Goal: Complete application form: Complete application form

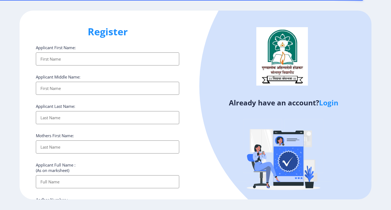
select select
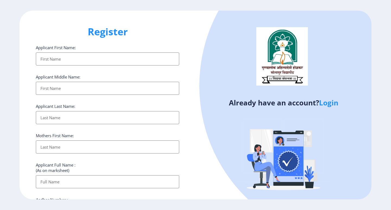
click at [107, 63] on input "Applicant First Name:" at bounding box center [107, 58] width 143 height 13
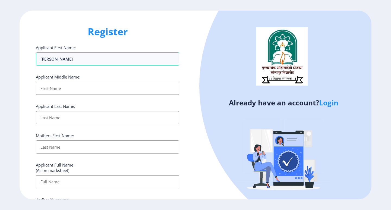
click at [98, 86] on input "Applicant First Name:" at bounding box center [107, 88] width 143 height 13
drag, startPoint x: 58, startPoint y: 59, endPoint x: 94, endPoint y: 60, distance: 36.4
click at [94, 60] on input "[PERSON_NAME]" at bounding box center [107, 58] width 143 height 13
type input "[PERSON_NAME]"
click at [70, 85] on input "Applicant First Name:" at bounding box center [107, 88] width 143 height 13
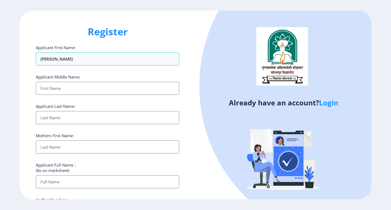
paste input "[PERSON_NAME]"
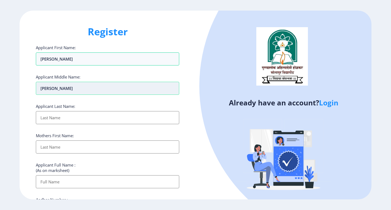
drag, startPoint x: 56, startPoint y: 89, endPoint x: 81, endPoint y: 87, distance: 24.5
click at [81, 87] on input "[PERSON_NAME]" at bounding box center [107, 88] width 143 height 13
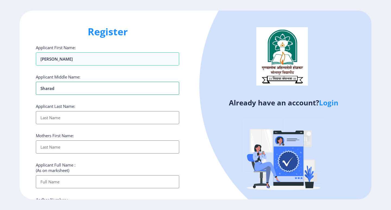
type input "Sharad"
click at [54, 118] on input "Applicant First Name:" at bounding box center [107, 117] width 143 height 13
paste input "[PERSON_NAME]"
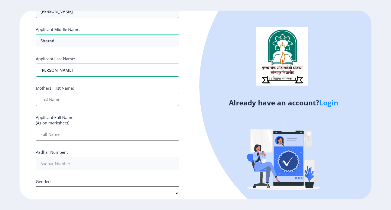
scroll to position [54, 0]
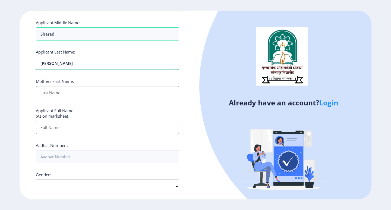
type input "[PERSON_NAME]"
click at [54, 94] on input "Applicant First Name:" at bounding box center [107, 92] width 143 height 13
click at [62, 93] on input "Applicant First Name:" at bounding box center [107, 92] width 143 height 13
type input "Vidya"
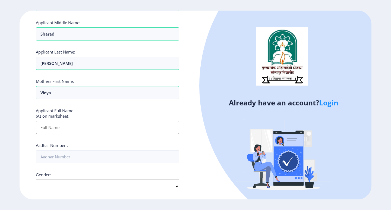
click at [61, 127] on input "Applicant First Name:" at bounding box center [107, 127] width 143 height 13
drag, startPoint x: 56, startPoint y: 65, endPoint x: 0, endPoint y: 64, distance: 56.2
click at [0, 64] on ngx-register "Register Applicant First Name: [PERSON_NAME] Applicant Middle Name: [PERSON_NAM…" at bounding box center [195, 105] width 391 height 189
click at [42, 125] on input "Applicant First Name:" at bounding box center [107, 127] width 143 height 13
paste input "[PERSON_NAME]"
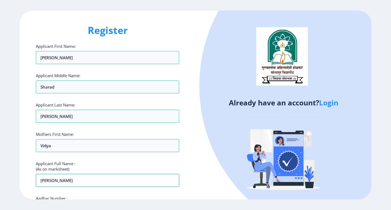
scroll to position [0, 0]
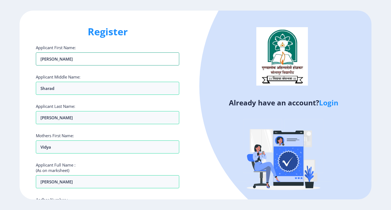
drag, startPoint x: 62, startPoint y: 59, endPoint x: 3, endPoint y: 56, distance: 58.4
click at [0, 55] on ngx-register "Register Applicant First Name: [PERSON_NAME] Applicant Middle Name: [PERSON_NAM…" at bounding box center [195, 105] width 391 height 189
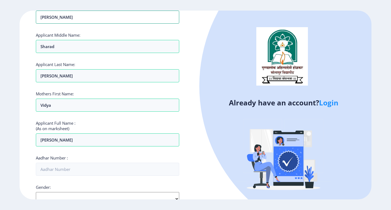
scroll to position [54, 0]
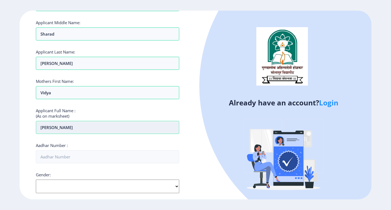
click at [62, 130] on input "[PERSON_NAME]" at bounding box center [107, 127] width 143 height 13
paste input "[PERSON_NAME]"
drag, startPoint x: 59, startPoint y: 37, endPoint x: 7, endPoint y: 37, distance: 51.8
click at [7, 37] on ngx-register "Register Applicant First Name: [PERSON_NAME] Applicant Middle Name: [PERSON_NAM…" at bounding box center [195, 105] width 391 height 189
click at [71, 129] on input "[PERSON_NAME]" at bounding box center [107, 127] width 143 height 13
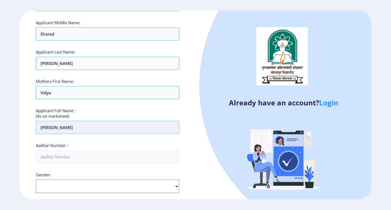
paste input "Sharad"
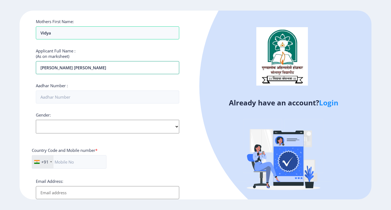
scroll to position [136, 0]
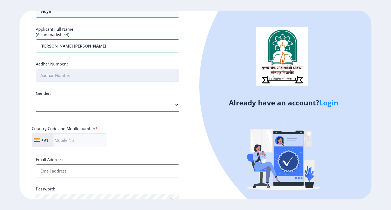
type input "[PERSON_NAME] [PERSON_NAME]"
click at [67, 77] on input "Aadhar Number :" at bounding box center [107, 75] width 143 height 13
type input "895056405654"
click at [91, 105] on select "Select Gender [DEMOGRAPHIC_DATA] [DEMOGRAPHIC_DATA] Other" at bounding box center [107, 105] width 143 height 14
select select "[DEMOGRAPHIC_DATA]"
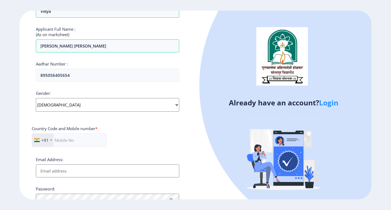
click at [36, 98] on select "Select Gender [DEMOGRAPHIC_DATA] [DEMOGRAPHIC_DATA] Other" at bounding box center [107, 105] width 143 height 14
click at [64, 139] on input "text" at bounding box center [69, 140] width 75 height 14
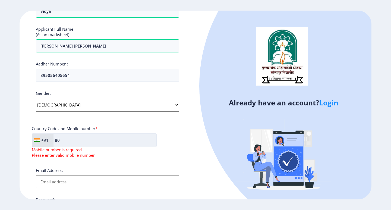
type input "8"
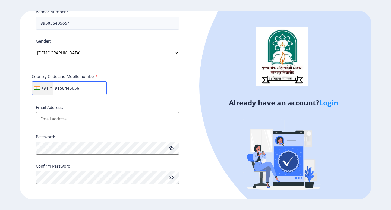
scroll to position [189, 0]
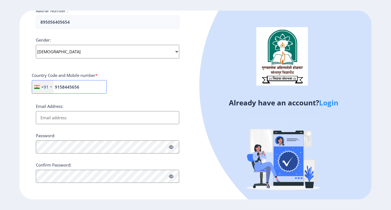
type input "9158445656"
click at [59, 118] on input "Email Address:" at bounding box center [107, 117] width 143 height 13
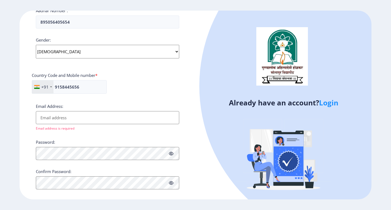
click at [110, 119] on input "Email Address:" at bounding box center [107, 117] width 143 height 13
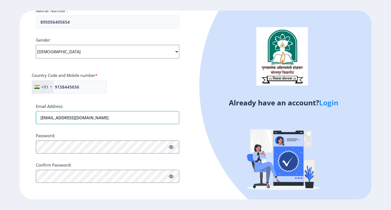
type input "[EMAIL_ADDRESS][DOMAIN_NAME]"
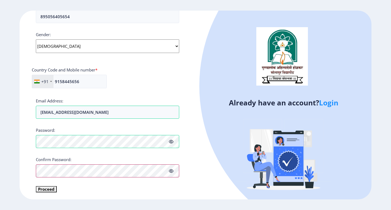
scroll to position [195, 0]
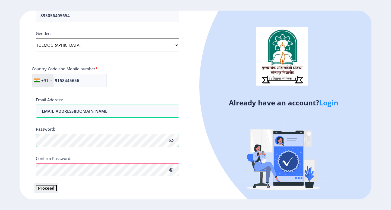
click at [51, 188] on button "Proceed" at bounding box center [46, 188] width 21 height 6
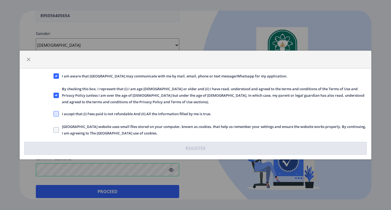
click at [57, 112] on span at bounding box center [55, 113] width 5 height 5
click at [54, 114] on input "I accept that (I) Fees paid is not refundable And (II) All the information fill…" at bounding box center [53, 114] width 0 height 0
checkbox input "true"
click at [56, 131] on span at bounding box center [55, 129] width 5 height 5
click at [54, 130] on input "[GEOGRAPHIC_DATA] website uses small files stored on your computer, known as co…" at bounding box center [53, 130] width 0 height 0
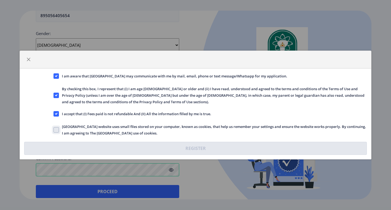
checkbox input "true"
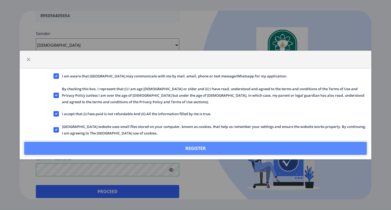
click at [173, 145] on button "Register" at bounding box center [195, 148] width 342 height 13
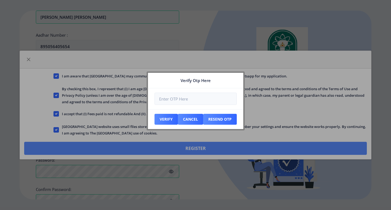
scroll to position [226, 0]
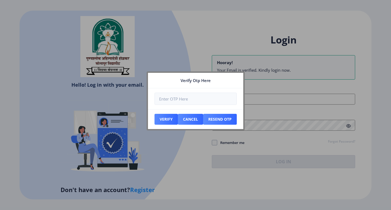
type input "[EMAIL_ADDRESS][DOMAIN_NAME]"
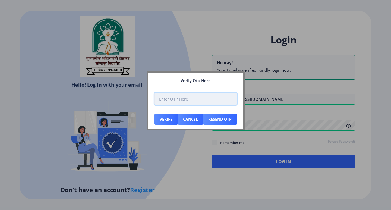
click at [195, 97] on input "number" at bounding box center [195, 99] width 82 height 12
type input "819927"
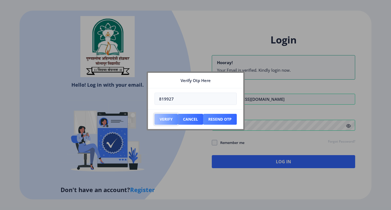
click at [169, 121] on button "Verify" at bounding box center [165, 119] width 23 height 11
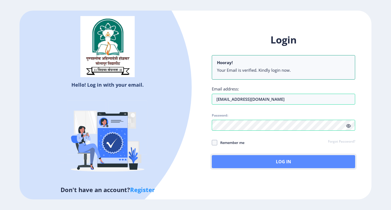
click at [277, 163] on button "Log In" at bounding box center [283, 161] width 143 height 13
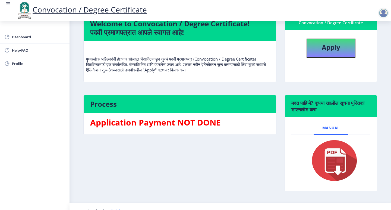
scroll to position [53, 0]
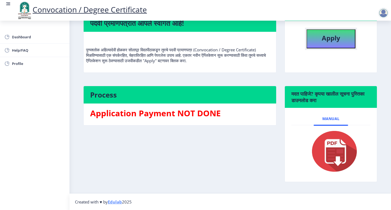
click at [337, 40] on b "Apply" at bounding box center [331, 37] width 18 height 9
select select
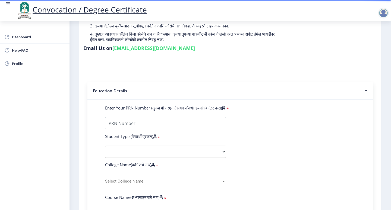
scroll to position [69, 0]
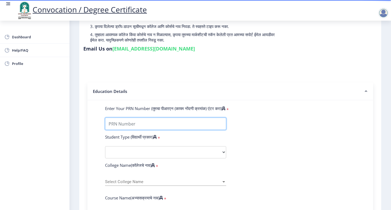
click at [136, 118] on input "Enter Your PRN Number (तुमचा पीआरएन (कायम नोंदणी क्रमांक) एंटर करा)" at bounding box center [165, 124] width 121 height 12
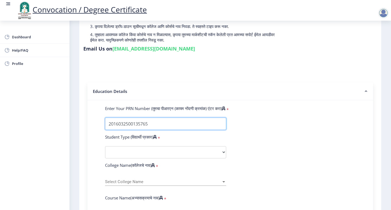
type input "2016032500135765"
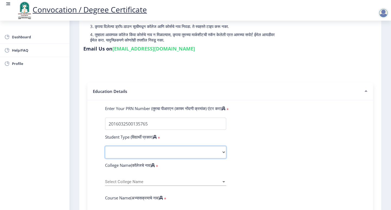
click at [166, 146] on select "Select Student Type Regular External" at bounding box center [165, 152] width 121 height 12
select select "Regular"
click at [105, 146] on select "Select Student Type Regular External" at bounding box center [165, 152] width 121 height 12
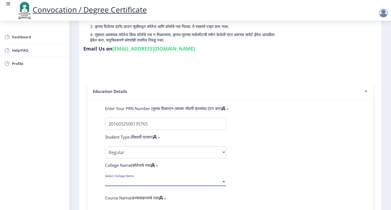
click at [136, 179] on span "Select College Name" at bounding box center [163, 181] width 116 height 5
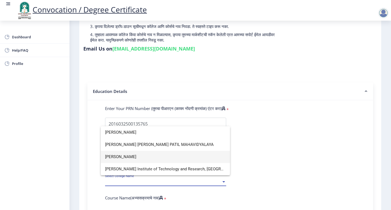
type input "[PERSON_NAME]"
click at [154, 155] on span "[PERSON_NAME]" at bounding box center [165, 157] width 120 height 12
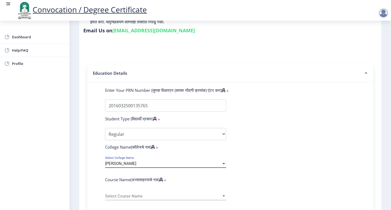
scroll to position [150, 0]
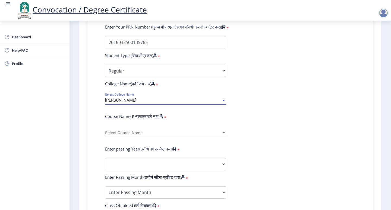
click at [187, 98] on div "[PERSON_NAME]" at bounding box center [163, 100] width 116 height 5
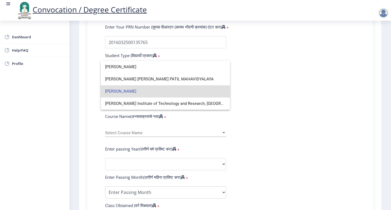
click at [187, 91] on span "[PERSON_NAME]" at bounding box center [165, 91] width 120 height 12
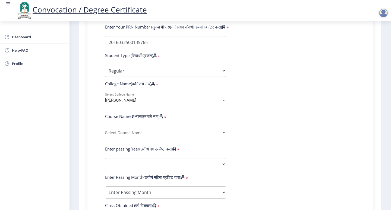
click at [157, 125] on div "Select Course Name Select Course Name" at bounding box center [165, 130] width 121 height 11
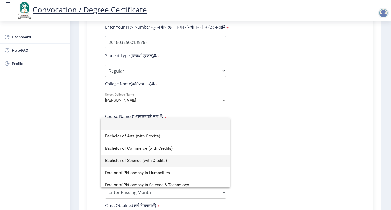
click at [148, 161] on span "Bachelor of Science (with Credits)" at bounding box center [165, 160] width 120 height 12
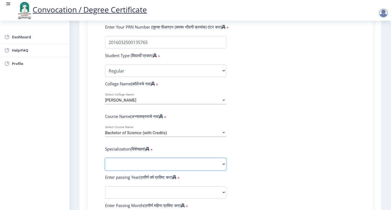
click at [143, 158] on select "Specialization Botany Chemistry Computer Science Electronics Geology Mathematic…" at bounding box center [165, 164] width 121 height 12
select select "Zoology"
click at [105, 158] on select "Specialization Botany Chemistry Computer Science Electronics Geology Mathematic…" at bounding box center [165, 164] width 121 height 12
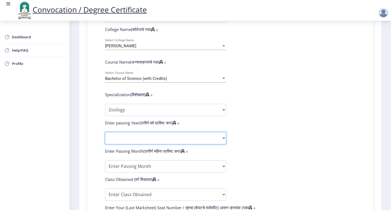
click at [143, 132] on select "2025 2024 2023 2022 2021 2020 2019 2018 2017 2016 2015 2014 2013 2012 2011 2010…" at bounding box center [165, 138] width 121 height 12
select select "2020"
click at [105, 132] on select "2025 2024 2023 2022 2021 2020 2019 2018 2017 2016 2015 2014 2013 2012 2011 2010…" at bounding box center [165, 138] width 121 height 12
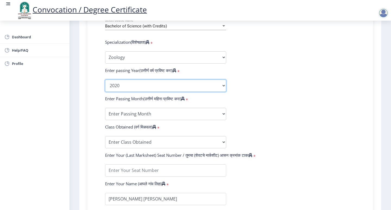
scroll to position [259, 0]
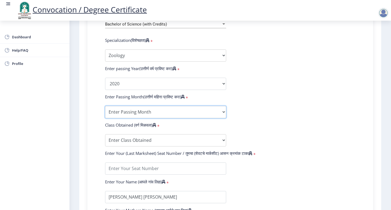
click at [163, 106] on select "Enter Passing Month March April May October November December" at bounding box center [165, 112] width 121 height 12
select select "March"
click at [105, 106] on select "Enter Passing Month March April May October November December" at bounding box center [165, 112] width 121 height 12
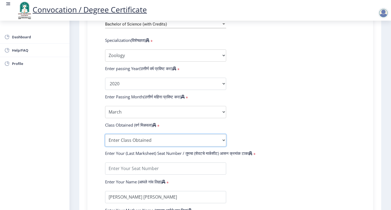
click at [134, 134] on select "Enter Class Obtained FIRST CLASS WITH DISTINCTION FIRST CLASS HIGHER SECOND CLA…" at bounding box center [165, 140] width 121 height 12
select select "Grade A"
click at [105, 134] on select "Enter Class Obtained FIRST CLASS WITH DISTINCTION FIRST CLASS HIGHER SECOND CLA…" at bounding box center [165, 140] width 121 height 12
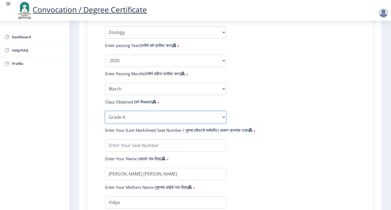
scroll to position [313, 0]
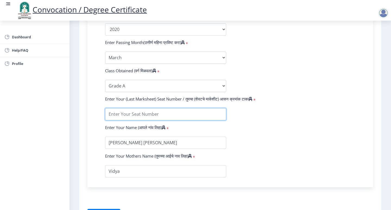
click at [138, 108] on input "textarea" at bounding box center [165, 114] width 121 height 12
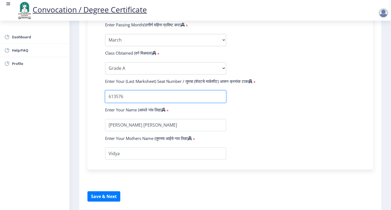
scroll to position [340, 0]
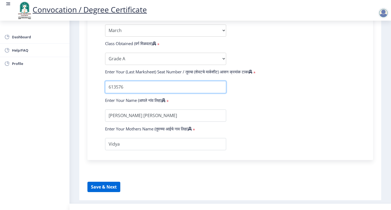
type input "613576"
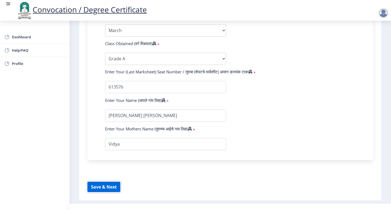
click at [108, 182] on button "Save & Next" at bounding box center [103, 187] width 33 height 10
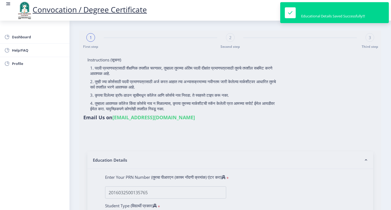
select select
type input "2016032500135765"
select select "Regular"
select select "2020"
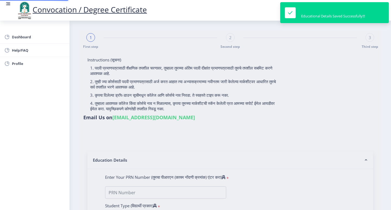
select select "March"
select select "Grade A"
type input "613576"
select select "Zoology"
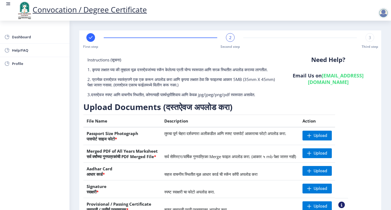
click at [383, 14] on div at bounding box center [383, 13] width 11 height 11
click at [372, 39] on span "Log out" at bounding box center [369, 42] width 35 height 7
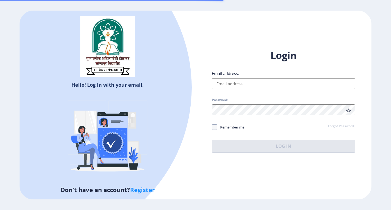
type input "[EMAIL_ADDRESS][DOMAIN_NAME]"
